Goal: Information Seeking & Learning: Learn about a topic

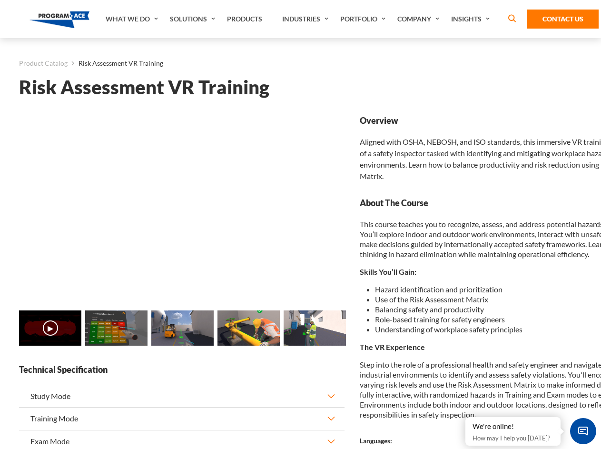
click at [194, 19] on link "Solutions" at bounding box center [193, 19] width 57 height 38
click at [0, 0] on div "AI & Computer Vision Solutions Computer Vision Quality Control AI tools for fas…" at bounding box center [0, 0] width 0 height 0
click at [0, 0] on div "AI & Computer Vision Solutions Virtual Training Solutions Virtual Tour Solution…" at bounding box center [0, 0] width 0 height 0
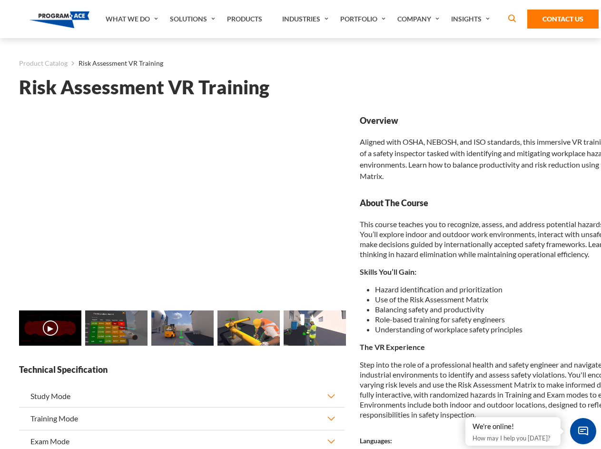
click at [0, 0] on div "AI & Computer Vision Solutions Virtual Training Solutions Virtual Tour Solution…" at bounding box center [0, 0] width 0 height 0
click at [0, 0] on div "AI & Computer Vision Solutions Computer Vision Quality Control AI tools for fas…" at bounding box center [0, 0] width 0 height 0
